Goal: Register for event/course

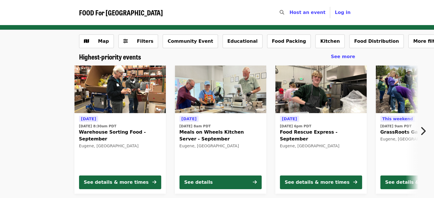
click at [423, 131] on icon "chevron-right icon" at bounding box center [423, 131] width 6 height 11
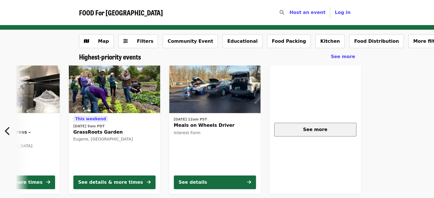
click at [333, 127] on div "See more" at bounding box center [315, 129] width 72 height 7
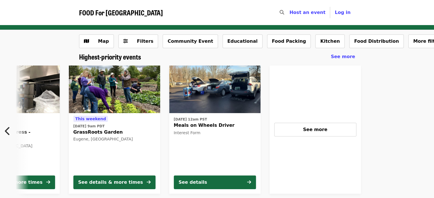
click at [5, 128] on button "Previous item" at bounding box center [9, 131] width 19 height 16
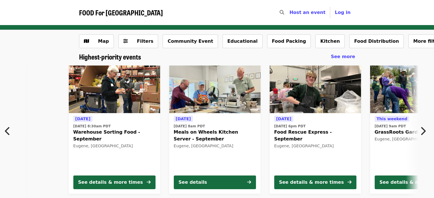
click at [313, 134] on span "Food Rescue Express - September" at bounding box center [315, 136] width 82 height 14
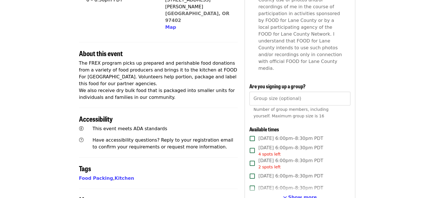
scroll to position [200, 0]
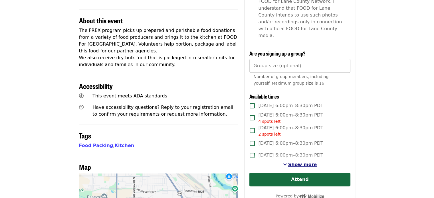
click at [294, 162] on span "Show more" at bounding box center [302, 164] width 29 height 5
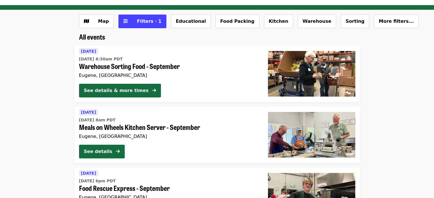
scroll to position [29, 0]
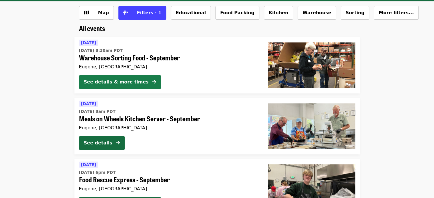
click at [152, 80] on icon "arrow-right icon" at bounding box center [154, 81] width 4 height 5
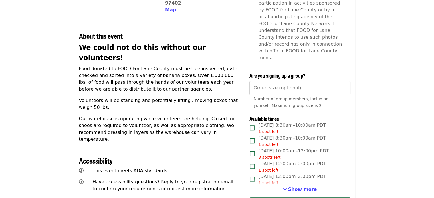
scroll to position [228, 0]
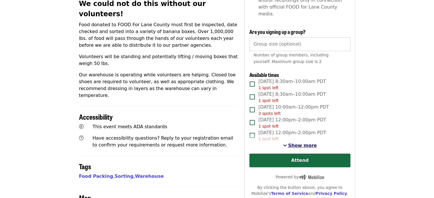
click at [310, 143] on span "Show more" at bounding box center [302, 145] width 29 height 5
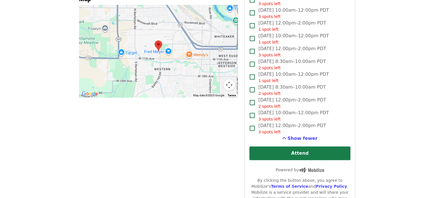
scroll to position [513, 0]
